Goal: Task Accomplishment & Management: Complete application form

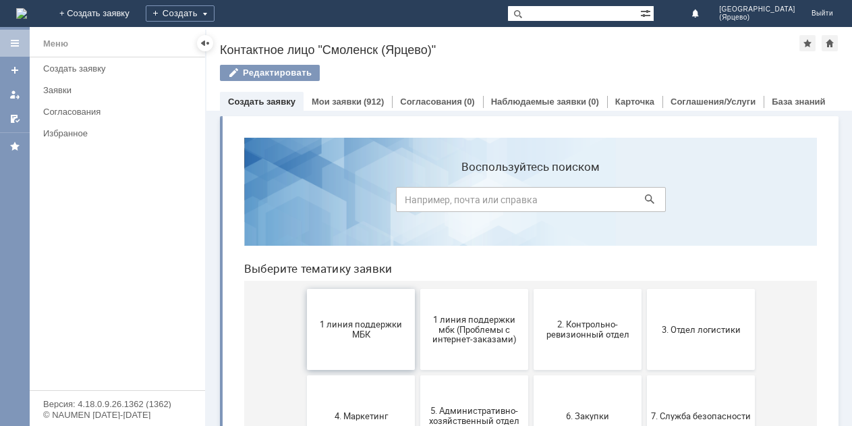
click at [360, 318] on button "1 линия поддержки МБК" at bounding box center [361, 329] width 108 height 81
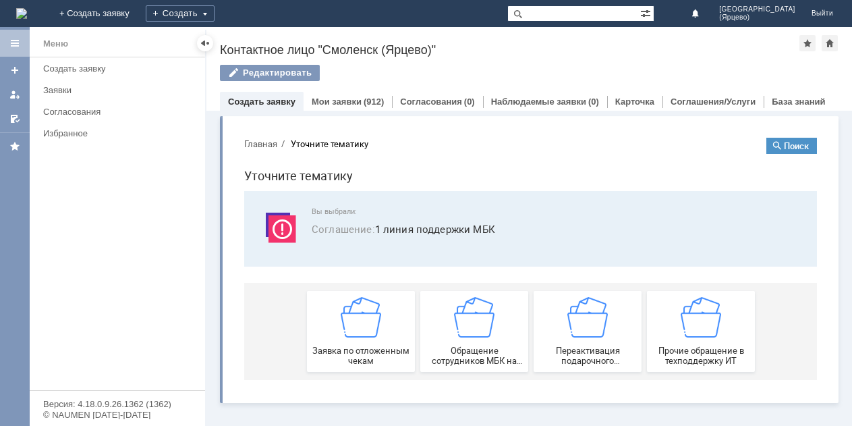
click at [360, 318] on img at bounding box center [361, 317] width 40 height 40
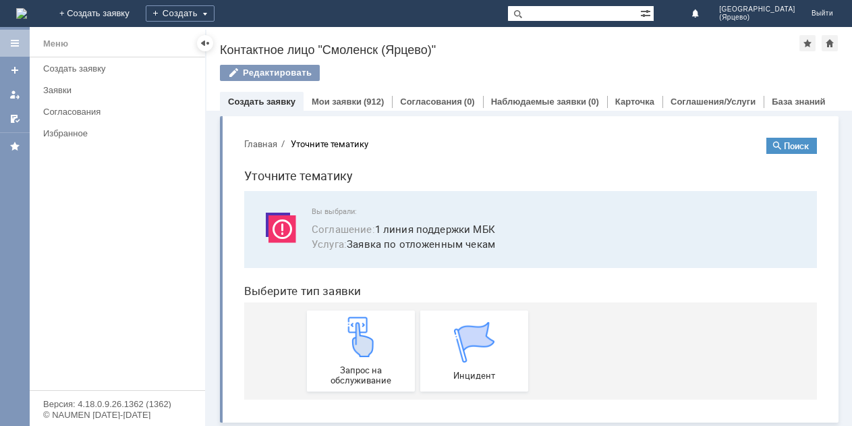
click at [360, 318] on img at bounding box center [361, 336] width 40 height 40
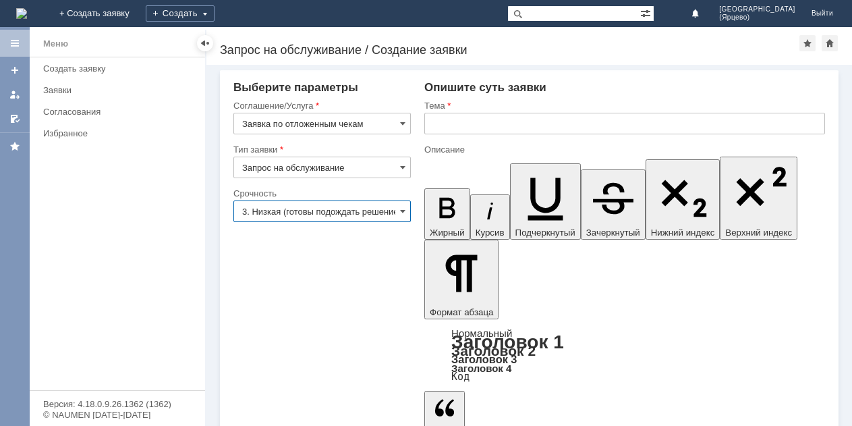
click at [378, 213] on input "3. Низкая (готовы подождать решение)" at bounding box center [321, 211] width 177 height 22
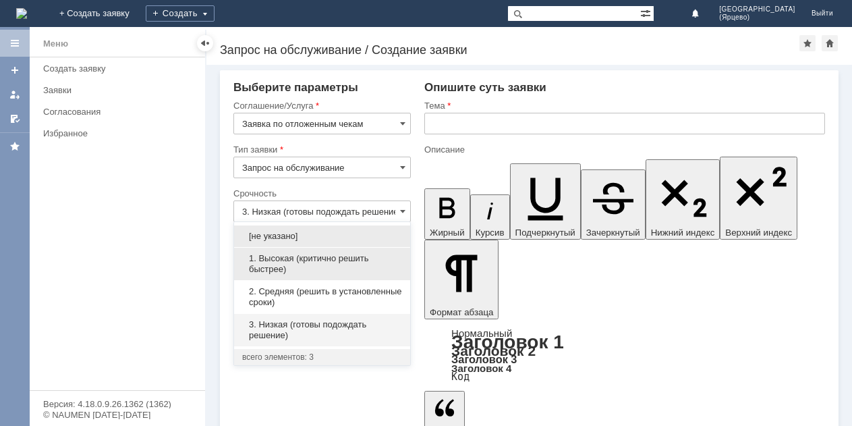
click at [325, 261] on span "1. Высокая (критично решить быстрее)" at bounding box center [322, 264] width 160 height 22
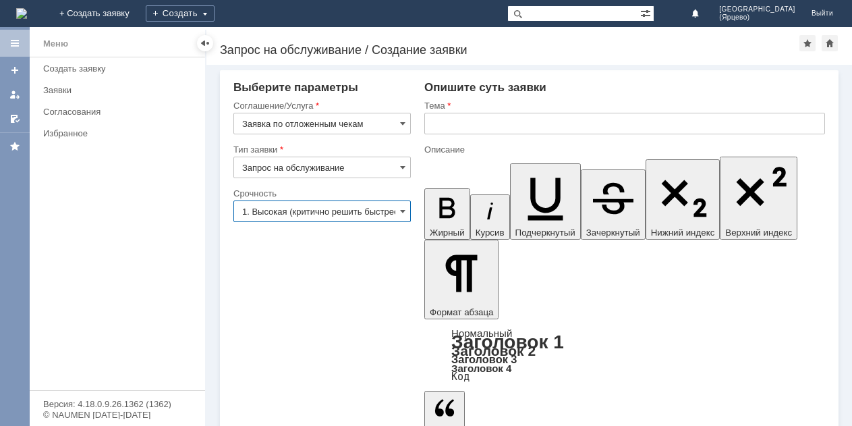
type input "1. Высокая (критично решить быстрее)"
click at [456, 119] on input "text" at bounding box center [624, 124] width 401 height 22
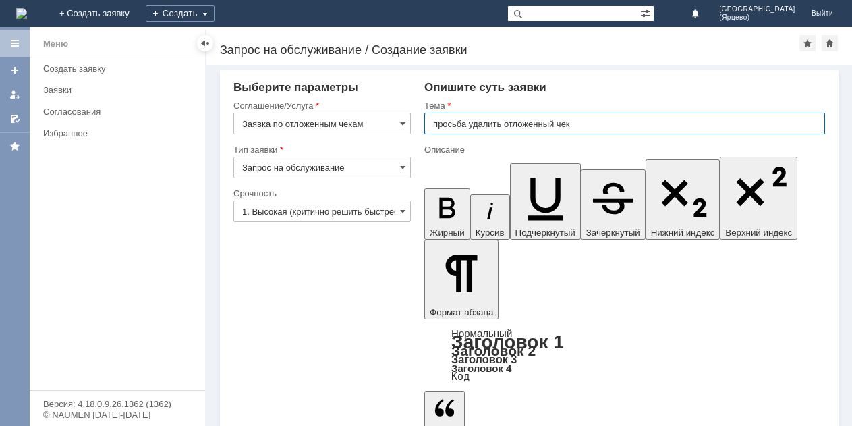
type input "просьба удалить отложенный чек"
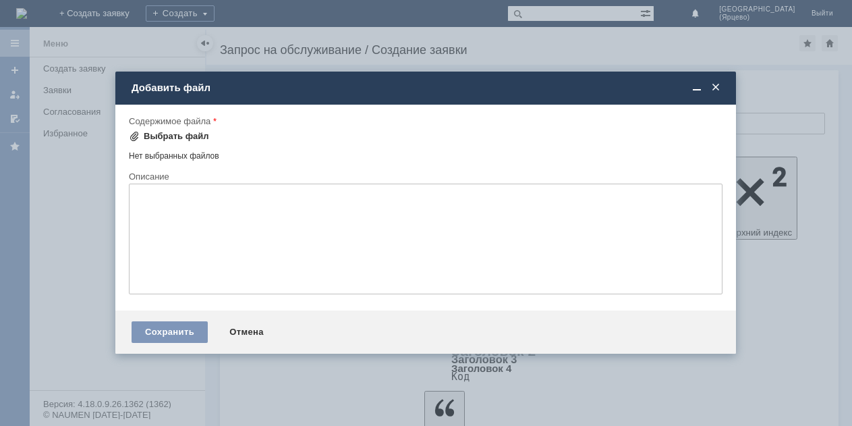
click at [135, 132] on span at bounding box center [134, 136] width 11 height 11
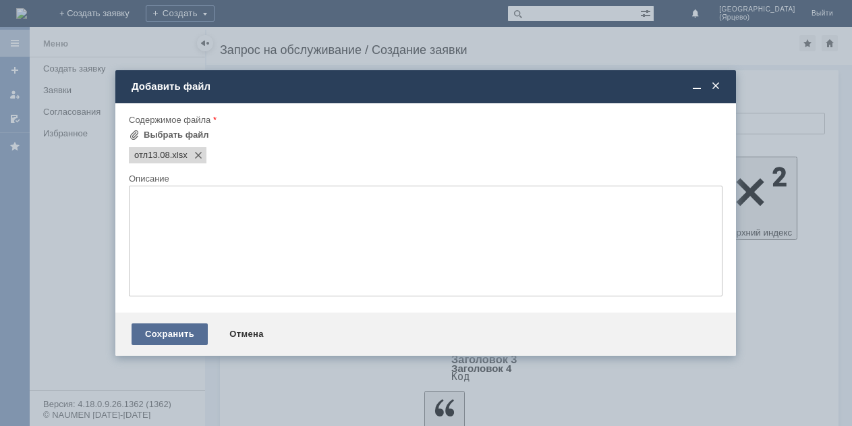
click at [174, 331] on div "Сохранить" at bounding box center [170, 334] width 76 height 22
